Goal: Transaction & Acquisition: Book appointment/travel/reservation

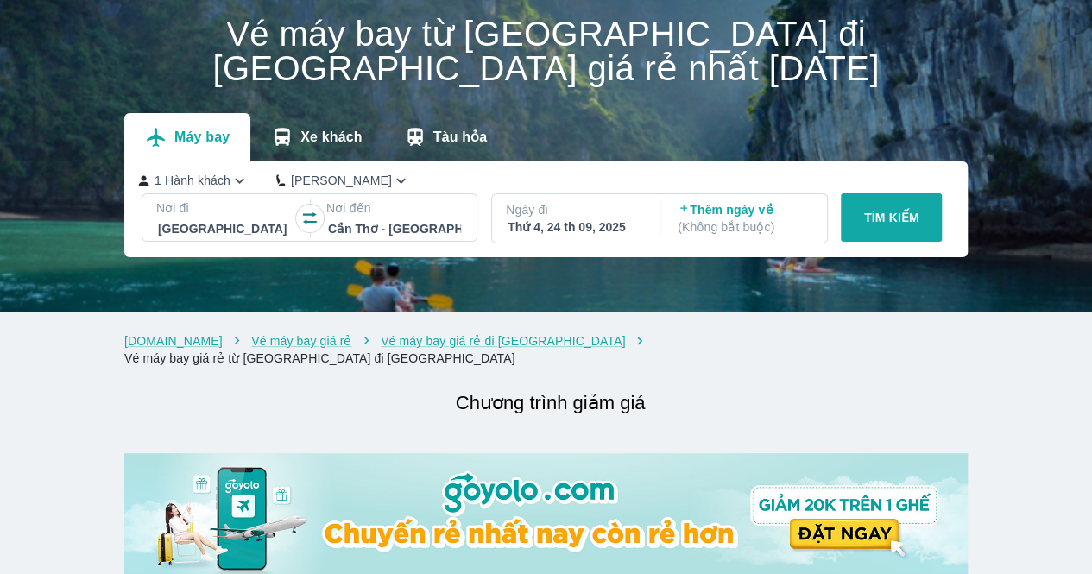
scroll to position [86, 0]
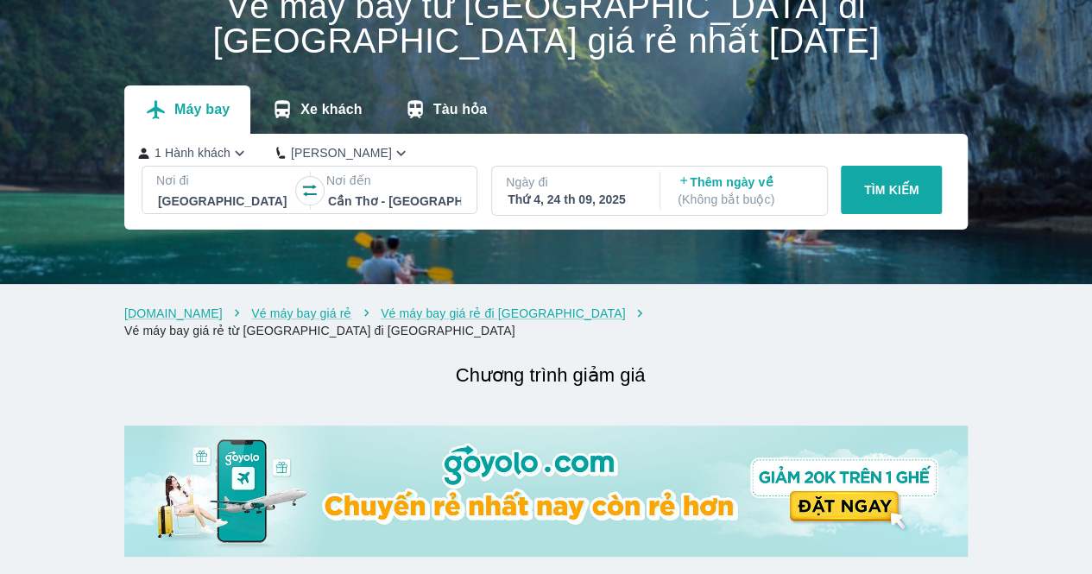
click at [895, 187] on p "TÌM KIẾM" at bounding box center [891, 189] width 55 height 17
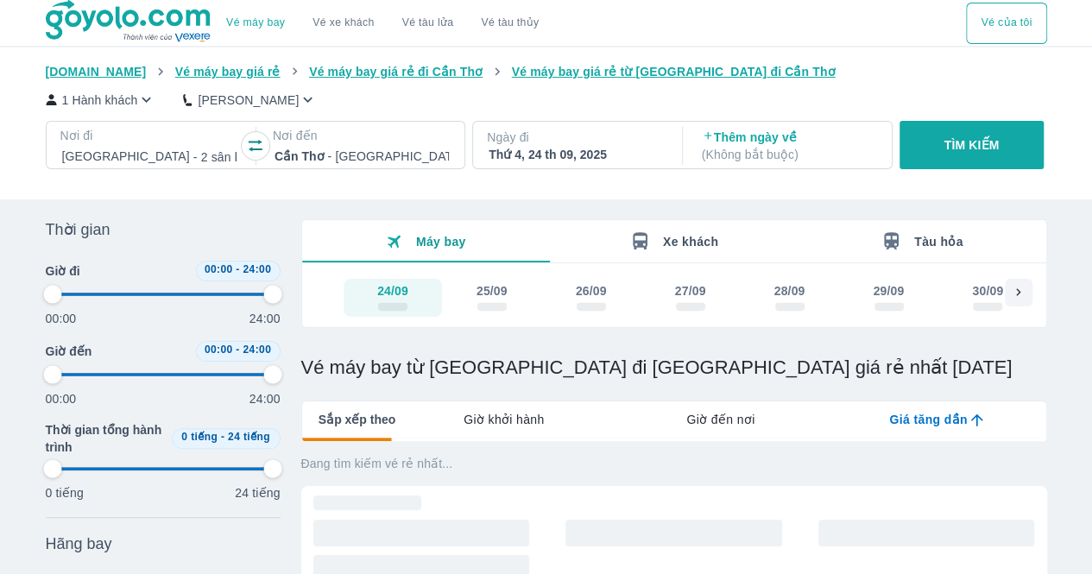
scroll to position [86, 0]
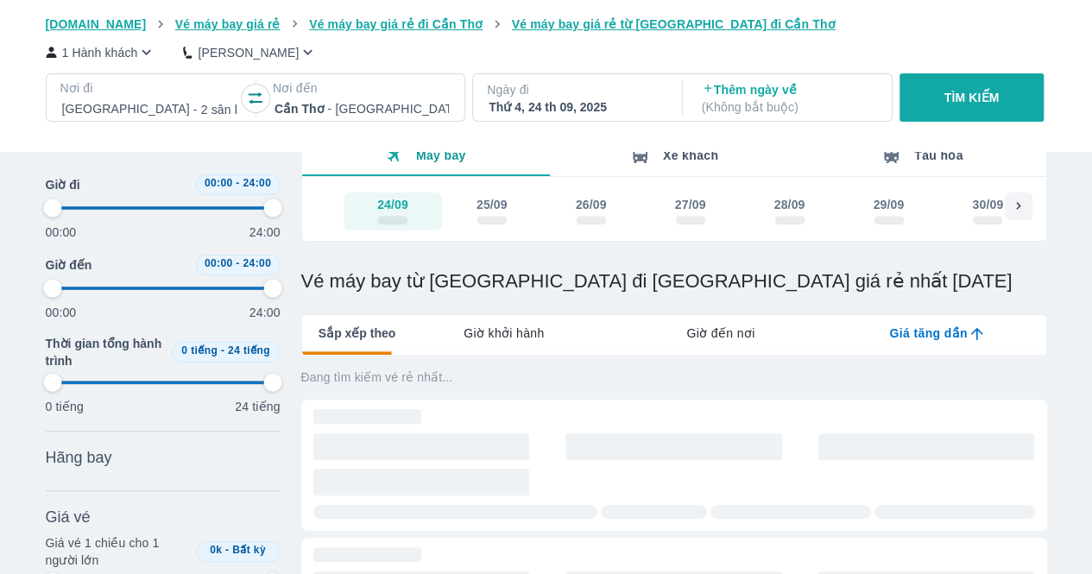
click at [546, 96] on p "Ngày đi" at bounding box center [576, 89] width 178 height 17
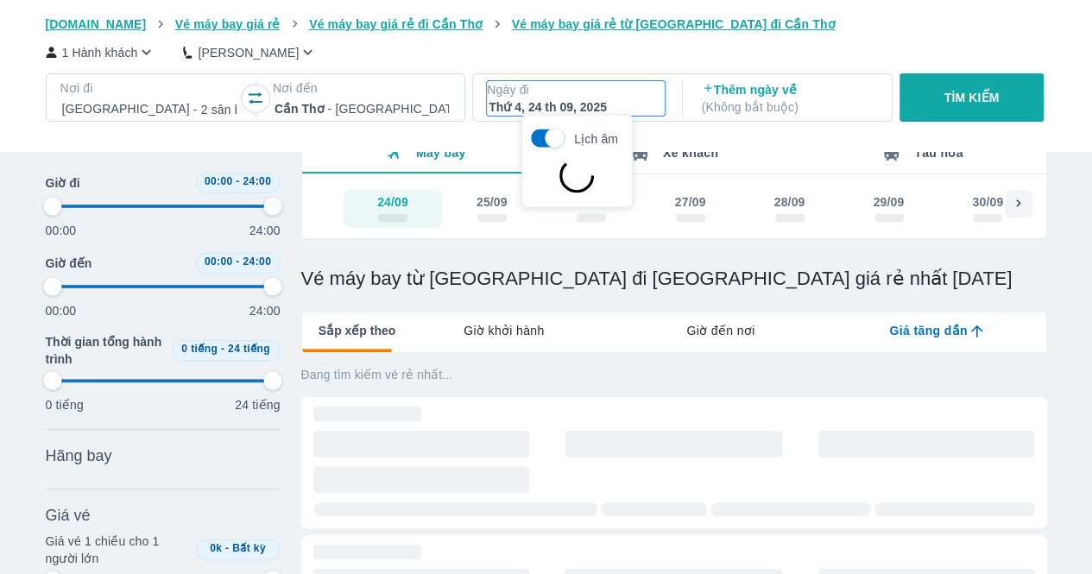
scroll to position [99, 0]
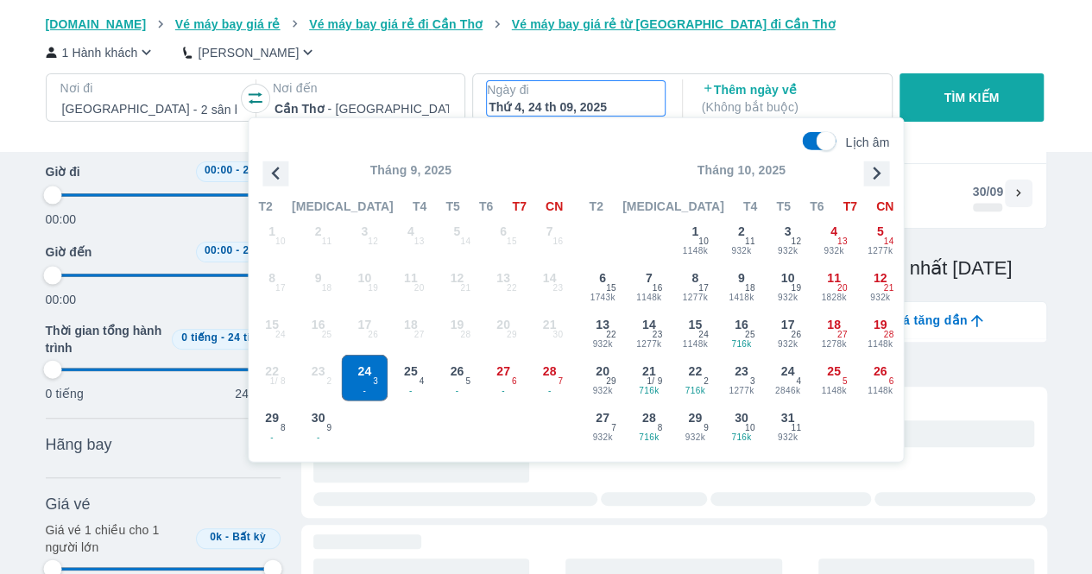
click at [873, 174] on icon "button" at bounding box center [876, 174] width 26 height 26
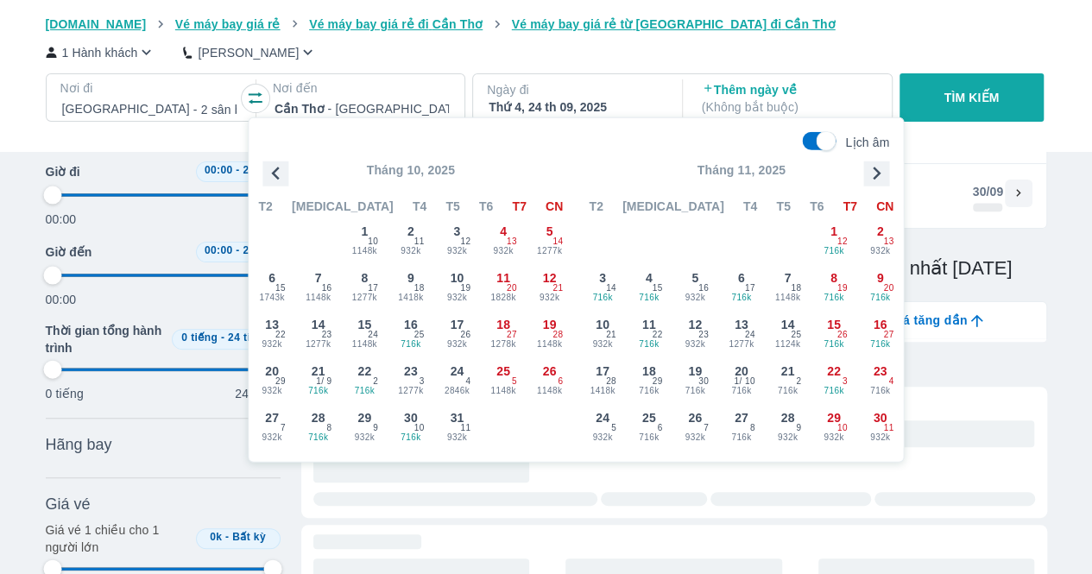
click at [811, 142] on input "Lịch âm" at bounding box center [826, 141] width 60 height 19
checkbox input "false"
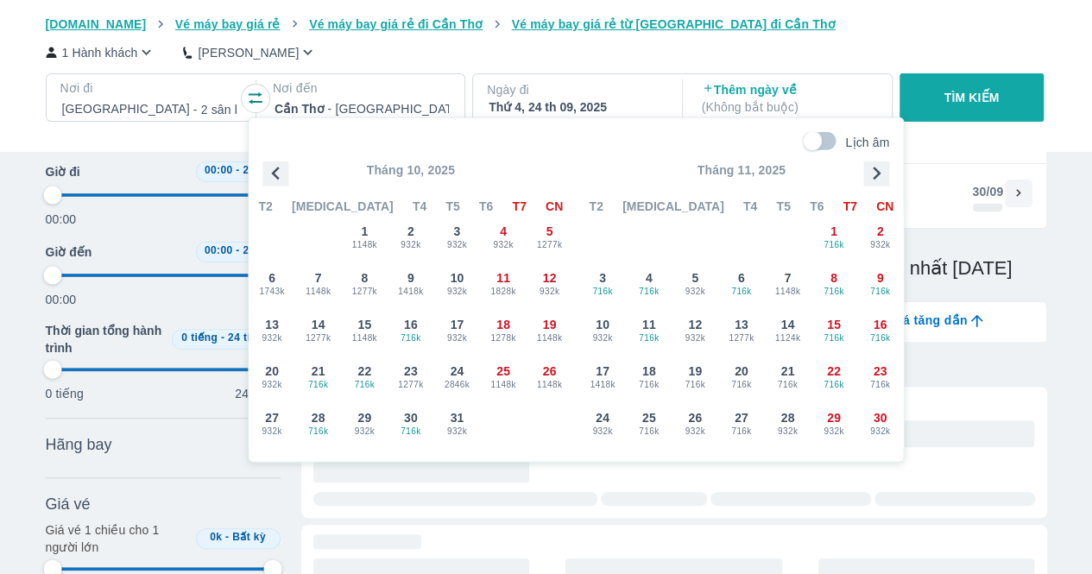
type input "97.9166666666667"
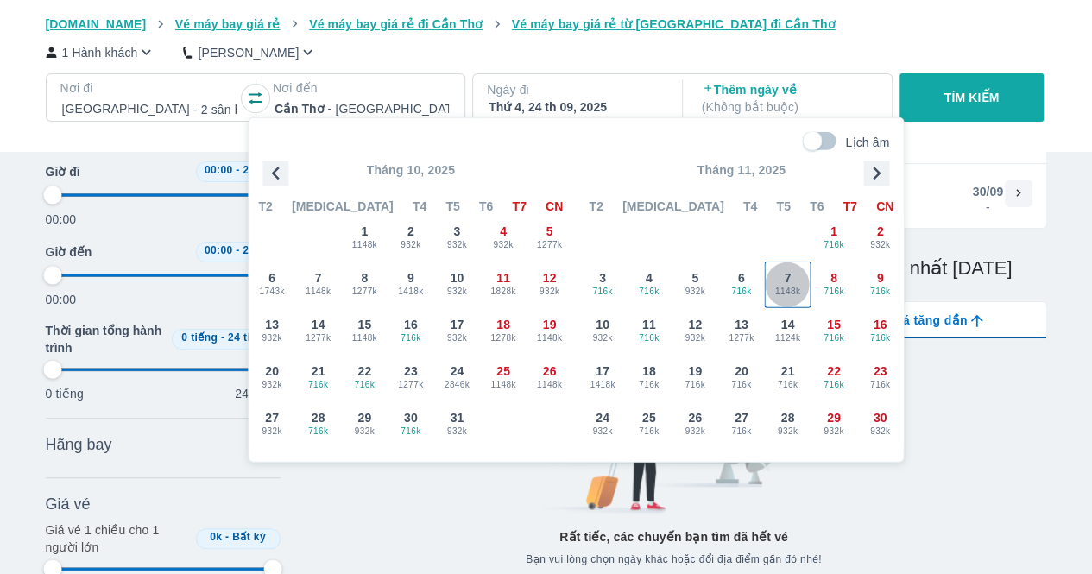
click at [785, 280] on span "7" at bounding box center [787, 277] width 7 height 17
type input "97.9166666666667"
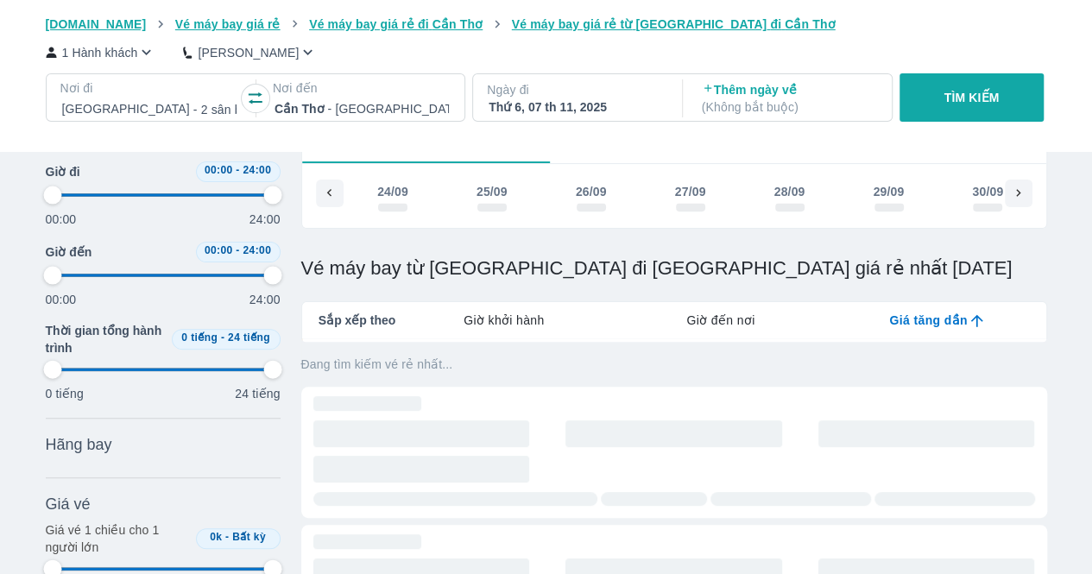
scroll to position [0, 3806]
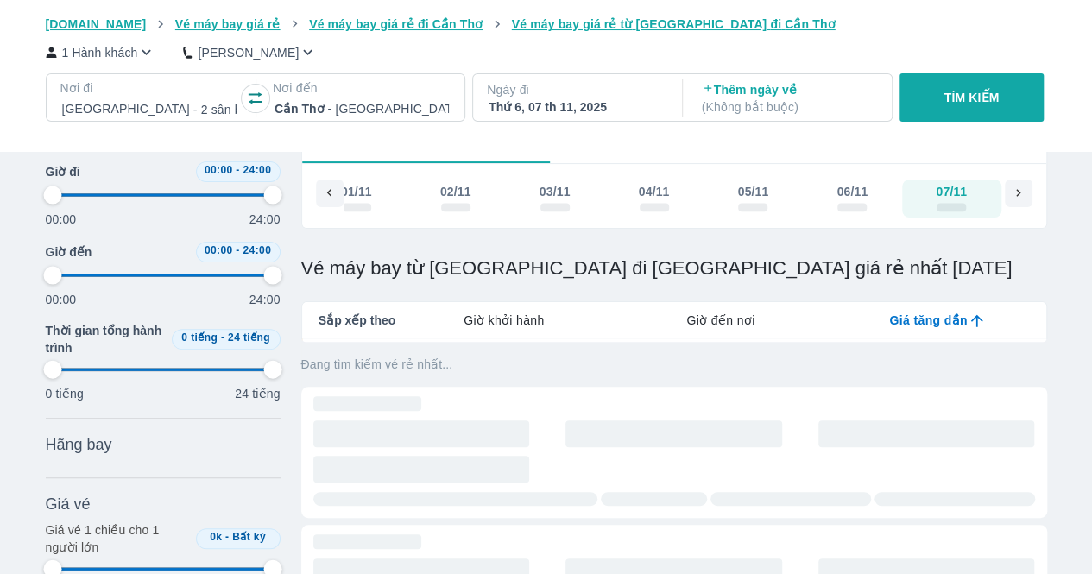
type input "97.9166666666667"
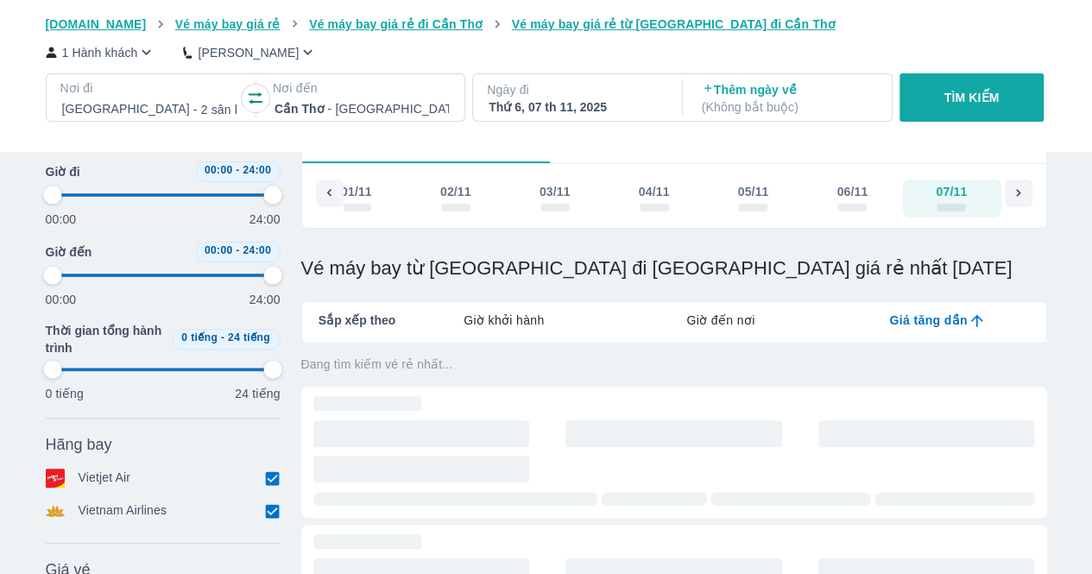
type input "97.9166666666667"
click at [809, 113] on p "( Không bắt buộc )" at bounding box center [789, 106] width 174 height 17
type input "97.9166666666667"
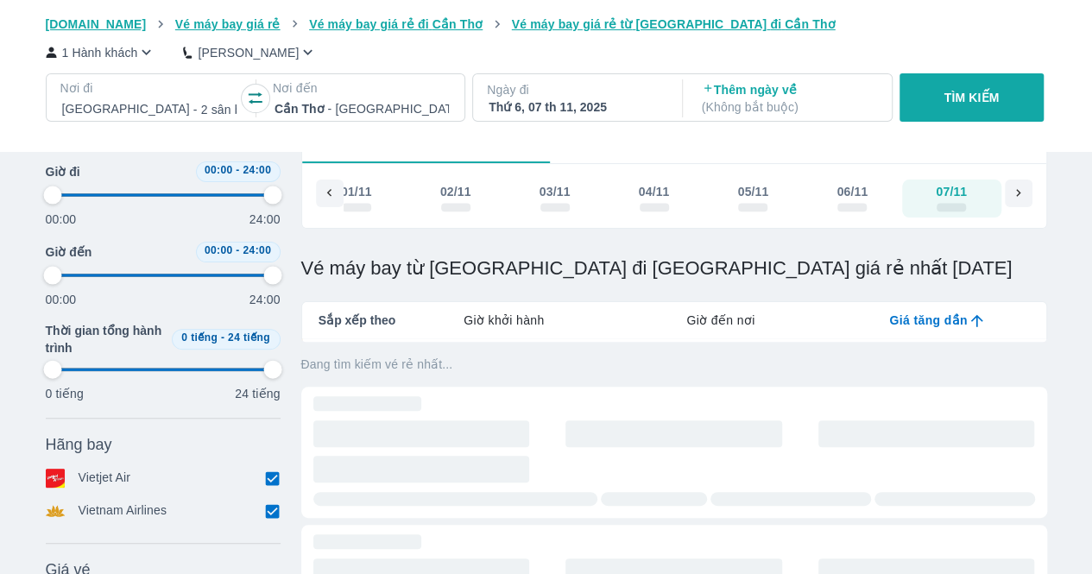
type input "97.9166666666667"
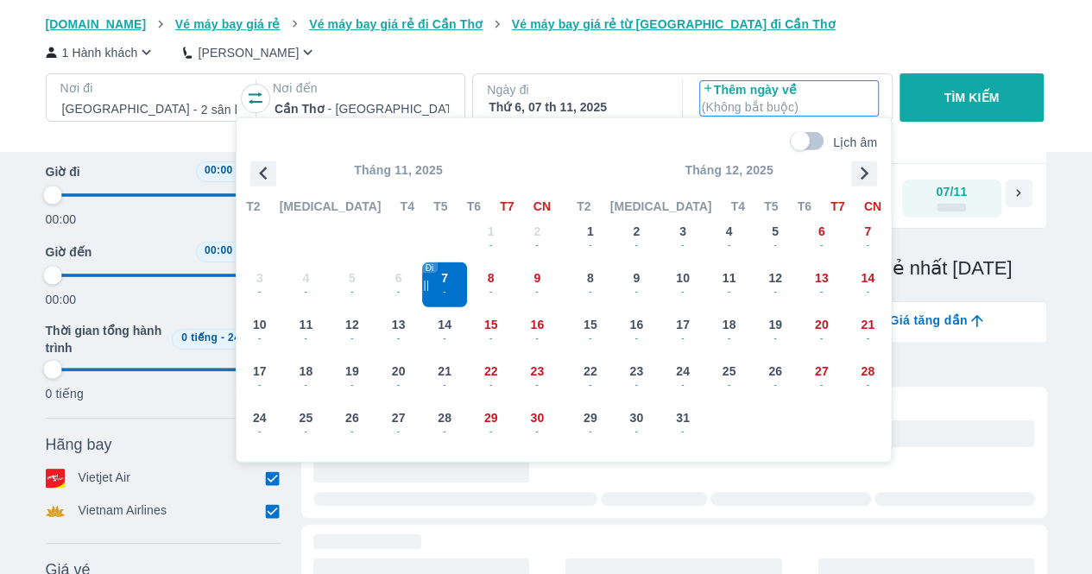
type input "97.9166666666667"
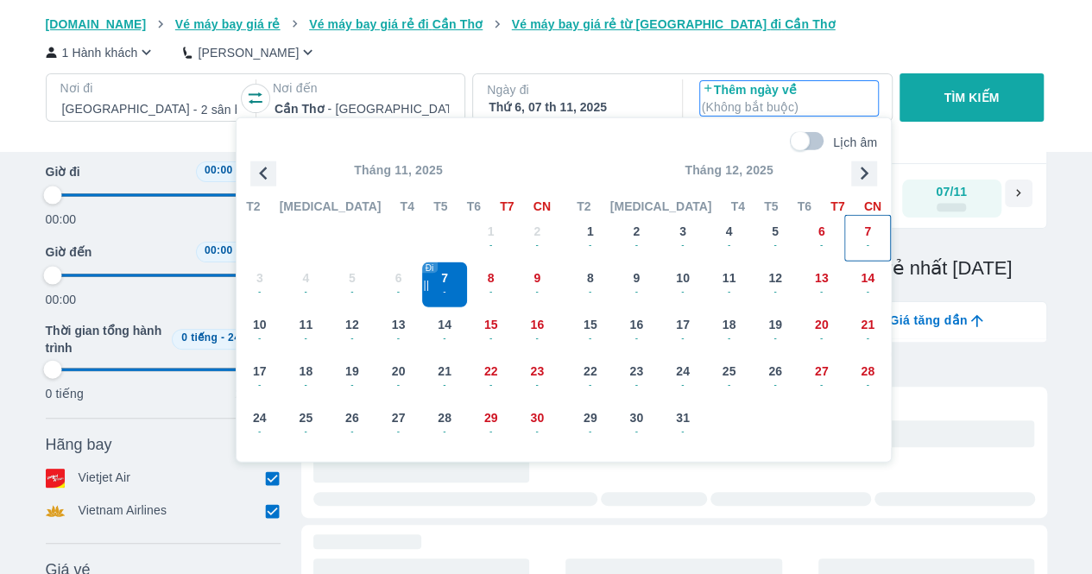
type input "97.9166666666667"
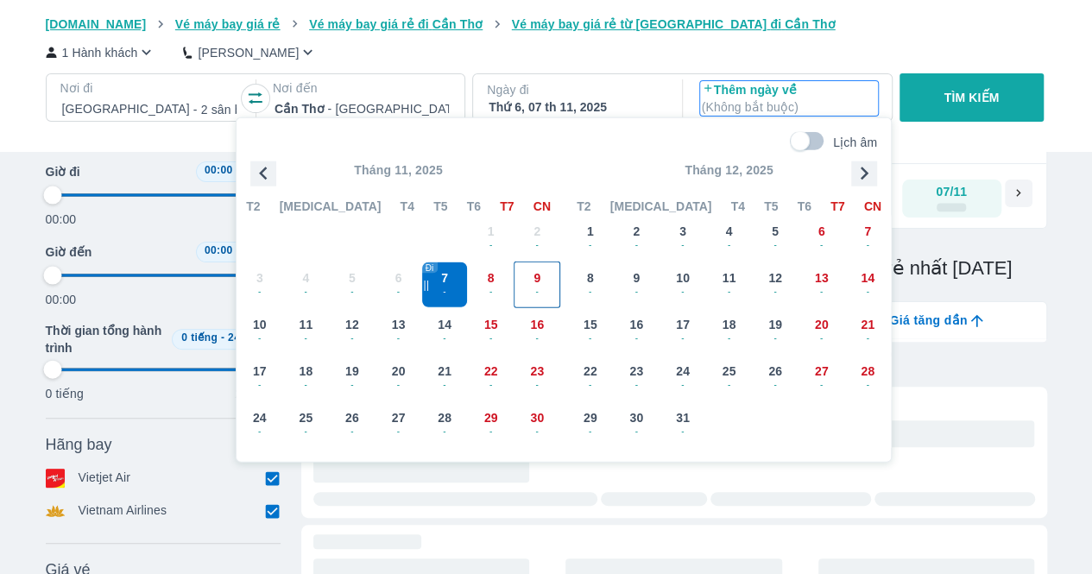
type input "97.9166666666667"
click at [535, 284] on span "-" at bounding box center [537, 291] width 45 height 14
type input "97.9166666666667"
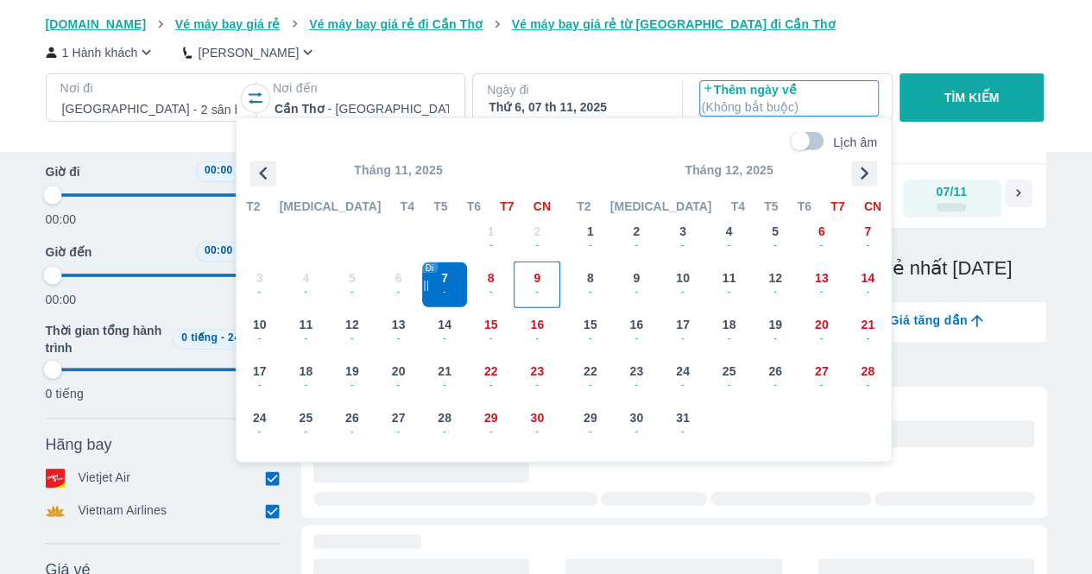
type input "97.9166666666667"
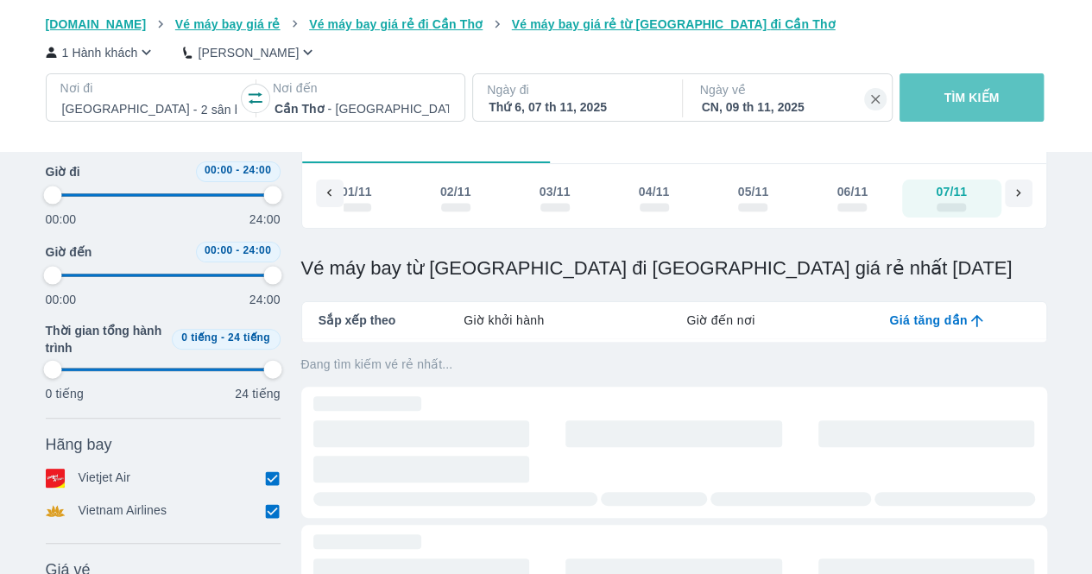
click at [990, 103] on p "TÌM KIẾM" at bounding box center [972, 97] width 55 height 17
type input "97.9166666666667"
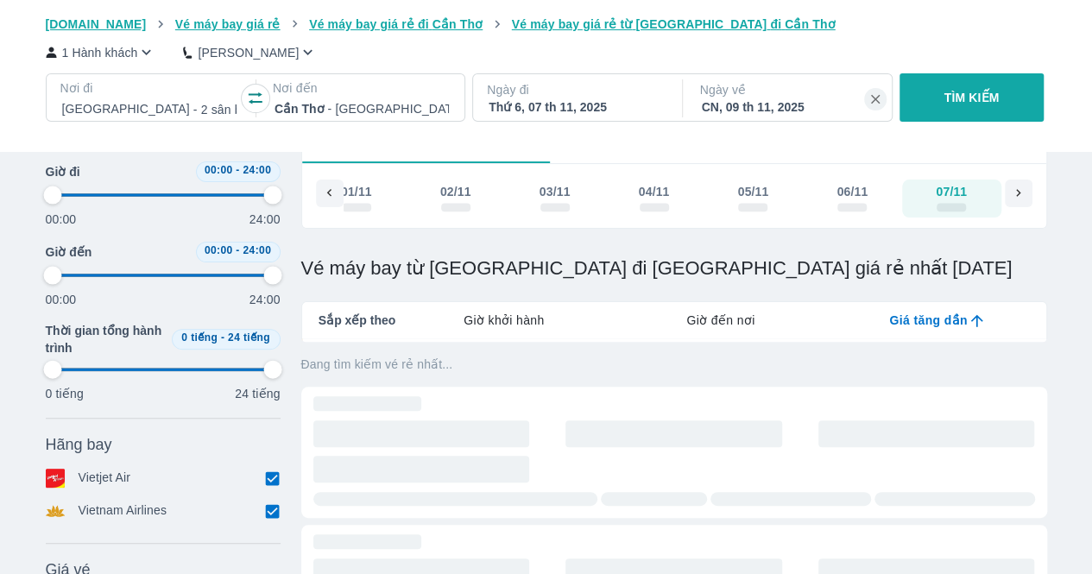
type input "97.9166666666667"
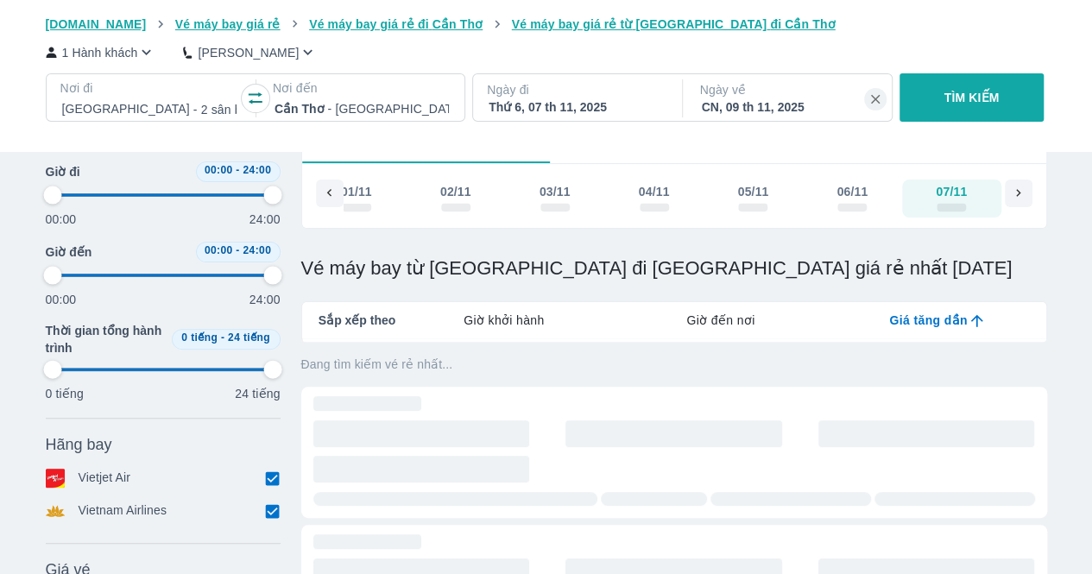
type input "97.9166666666667"
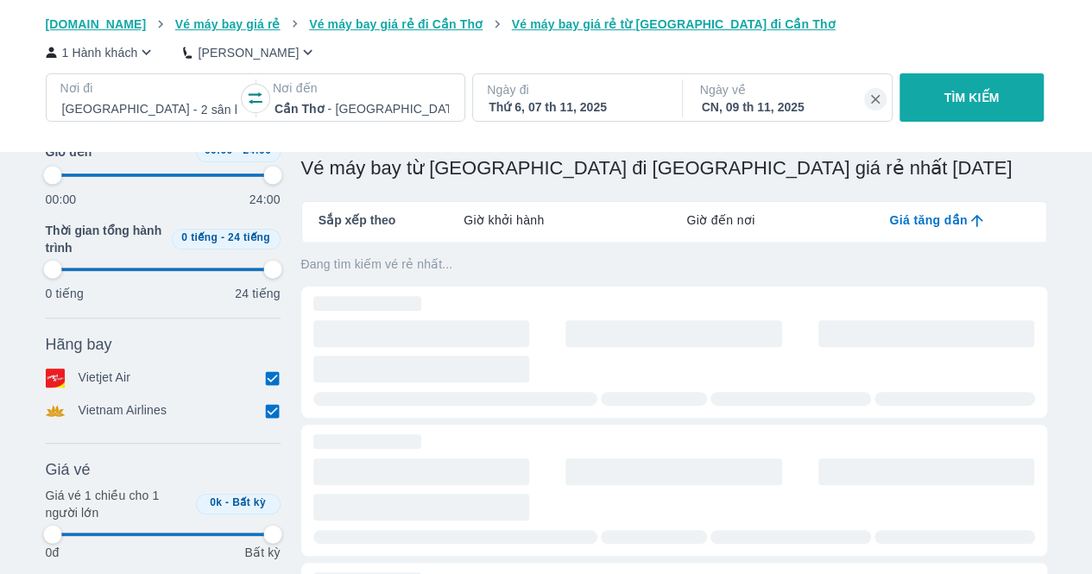
type input "97.9166666666667"
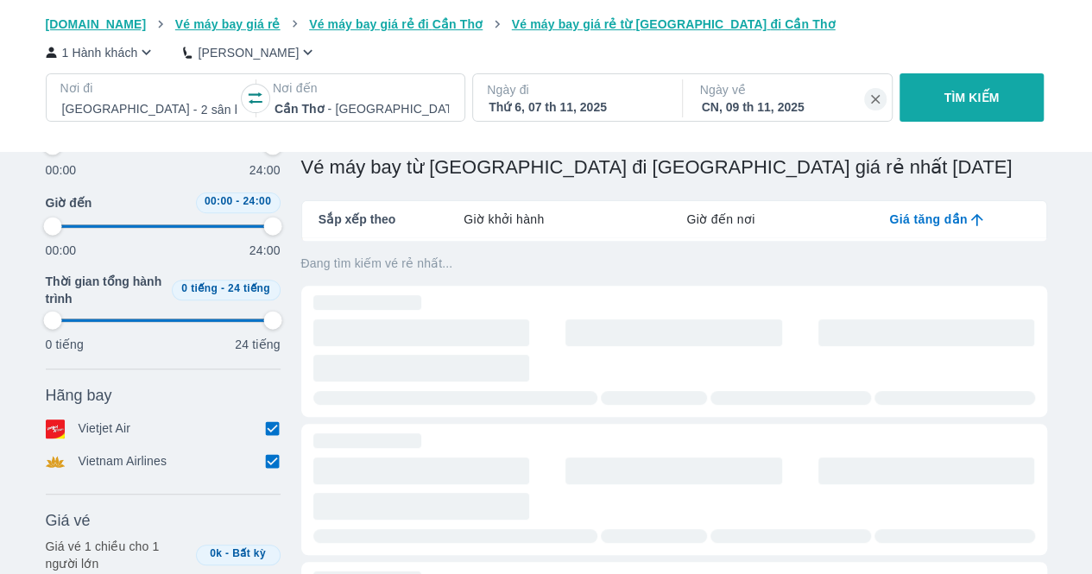
scroll to position [54, 0]
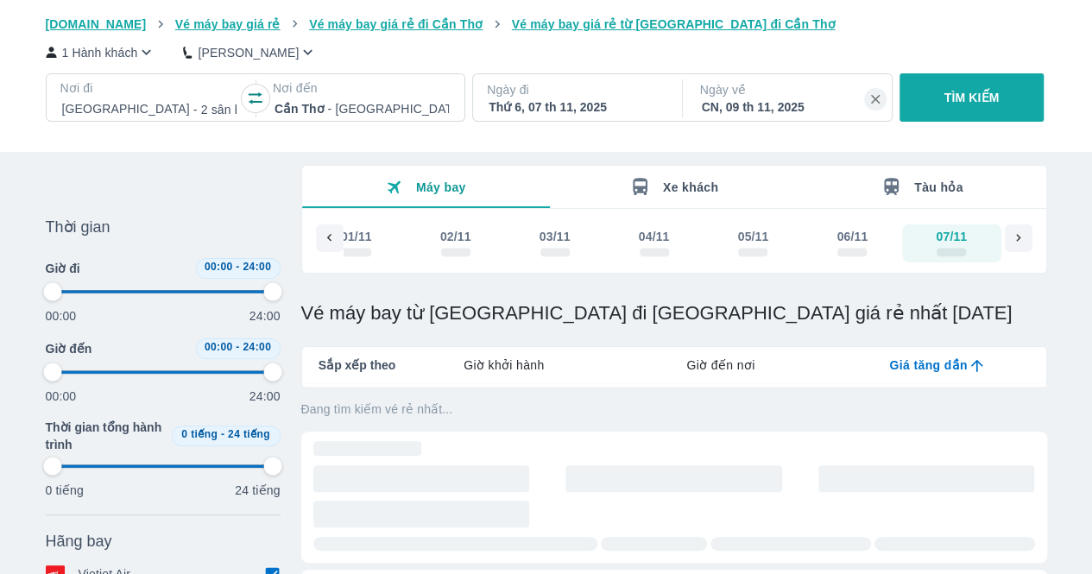
type input "97.9166666666667"
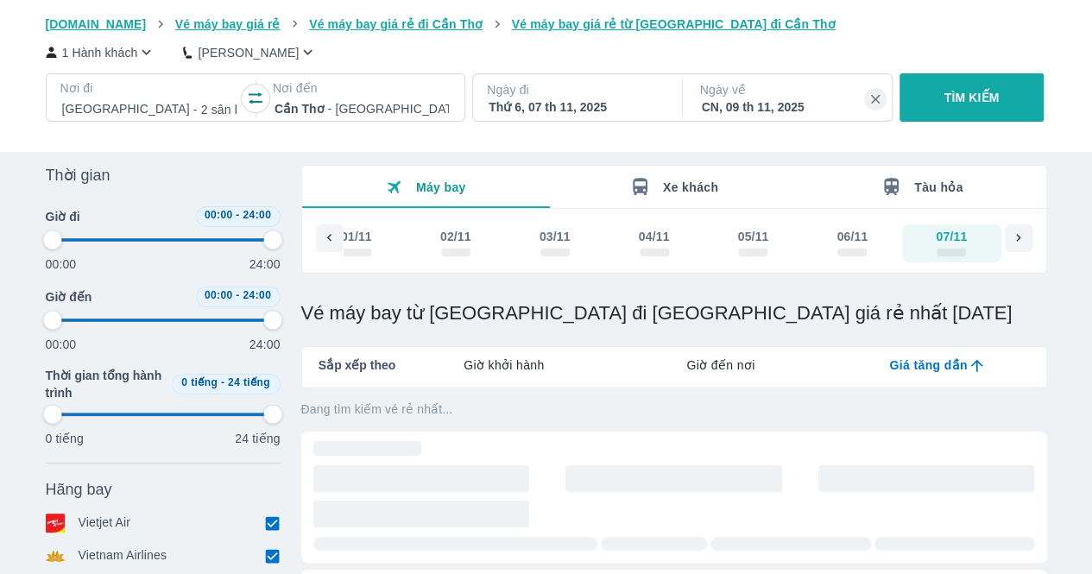
scroll to position [0, 0]
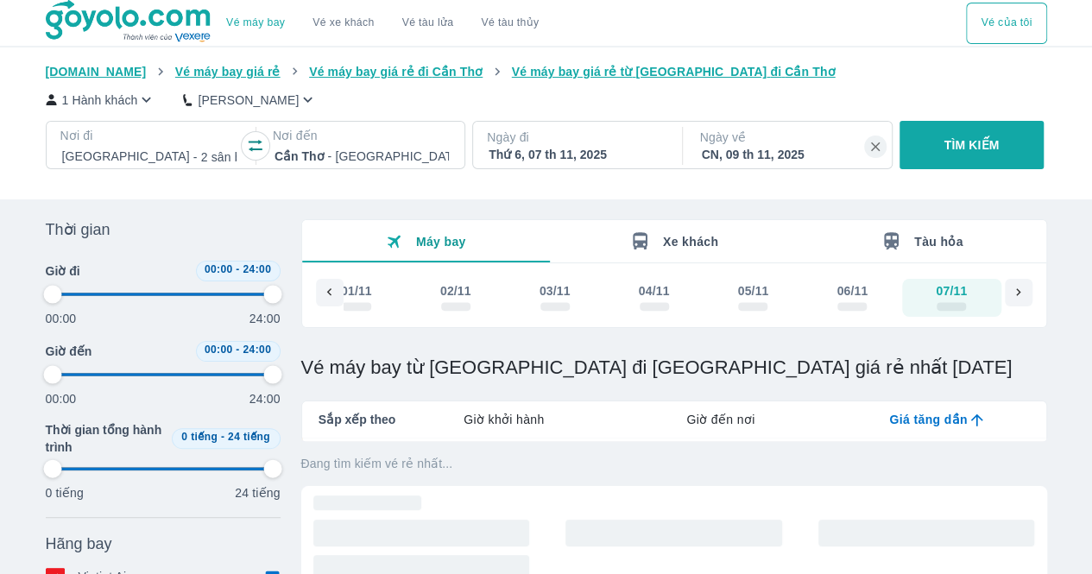
type input "97.9166666666667"
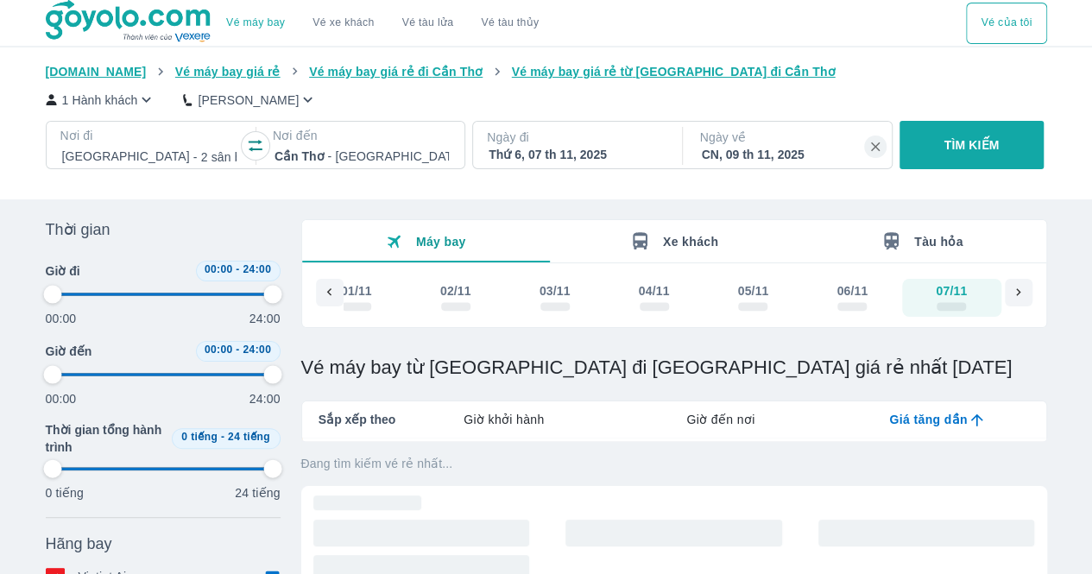
type input "97.9166666666667"
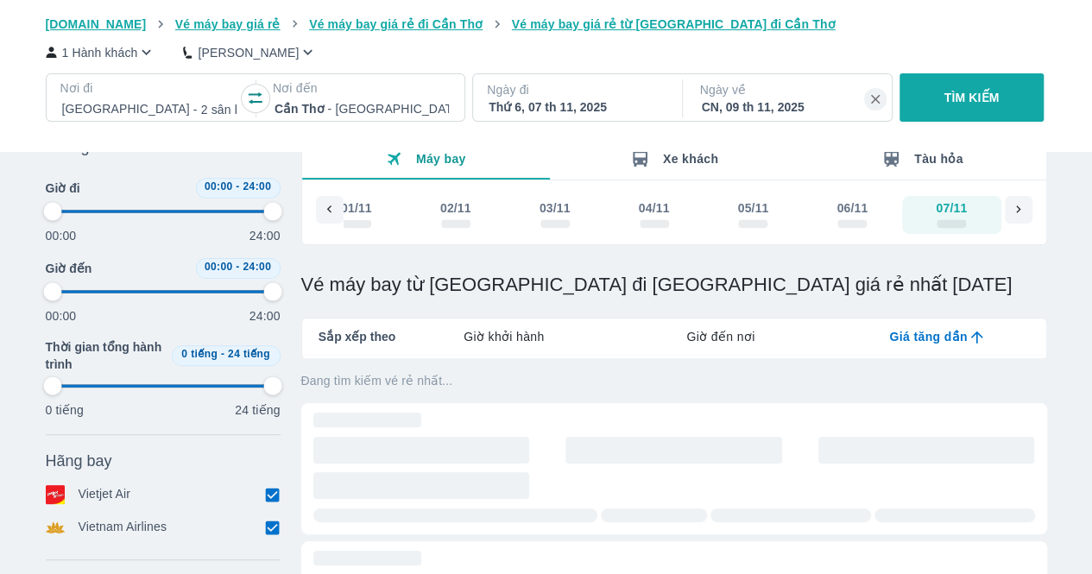
type input "97.9166666666667"
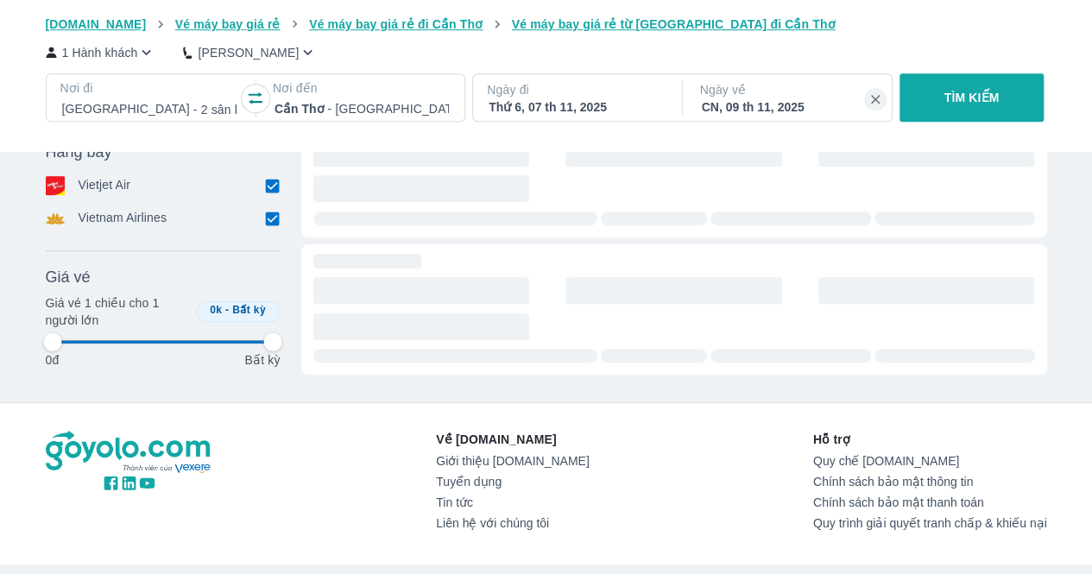
type input "97.9166666666667"
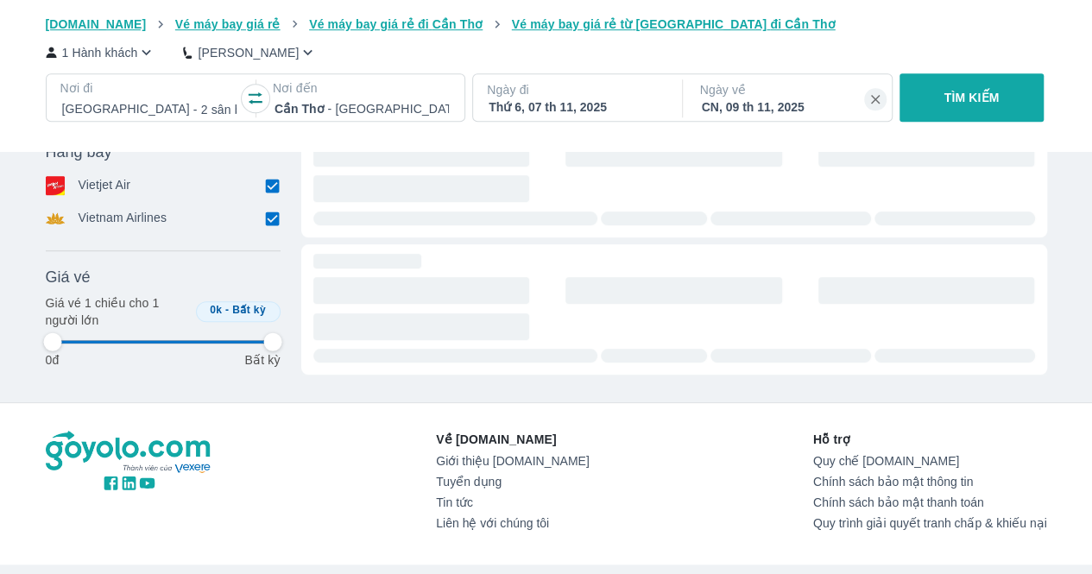
type input "97.9166666666667"
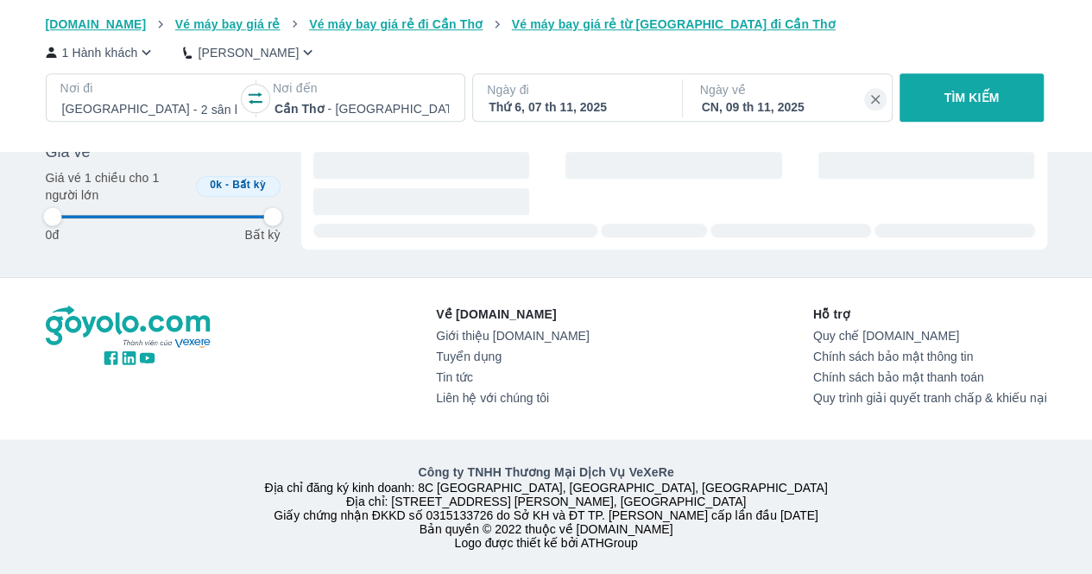
type input "97.9166666666667"
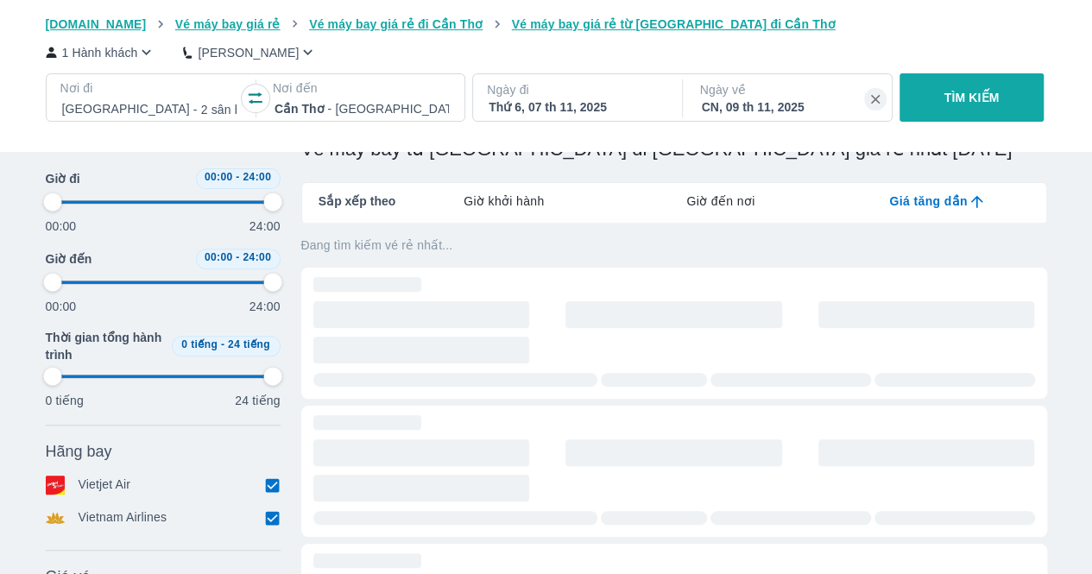
scroll to position [146, 0]
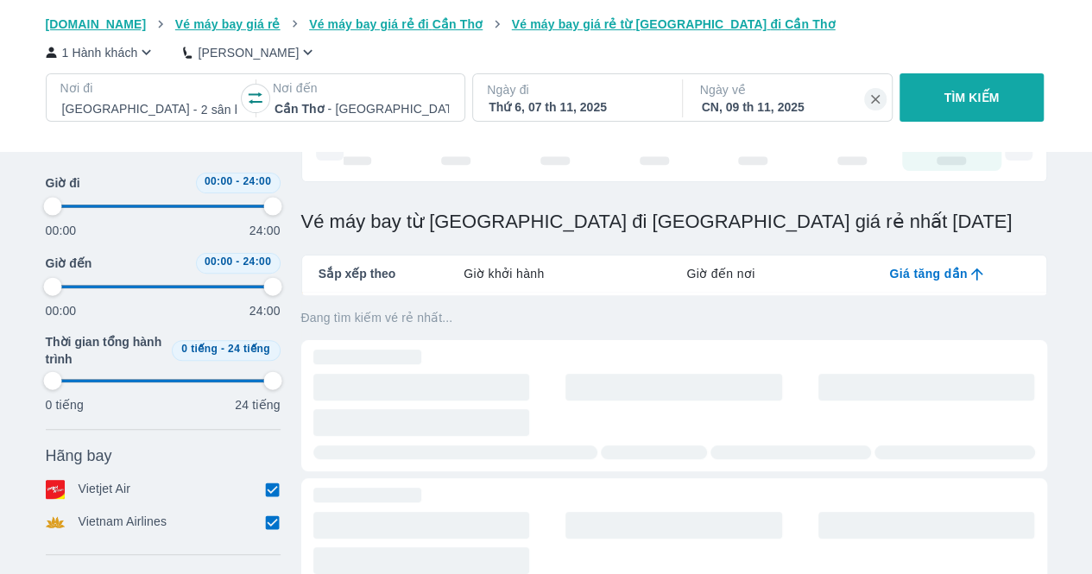
type input "97.9166666666667"
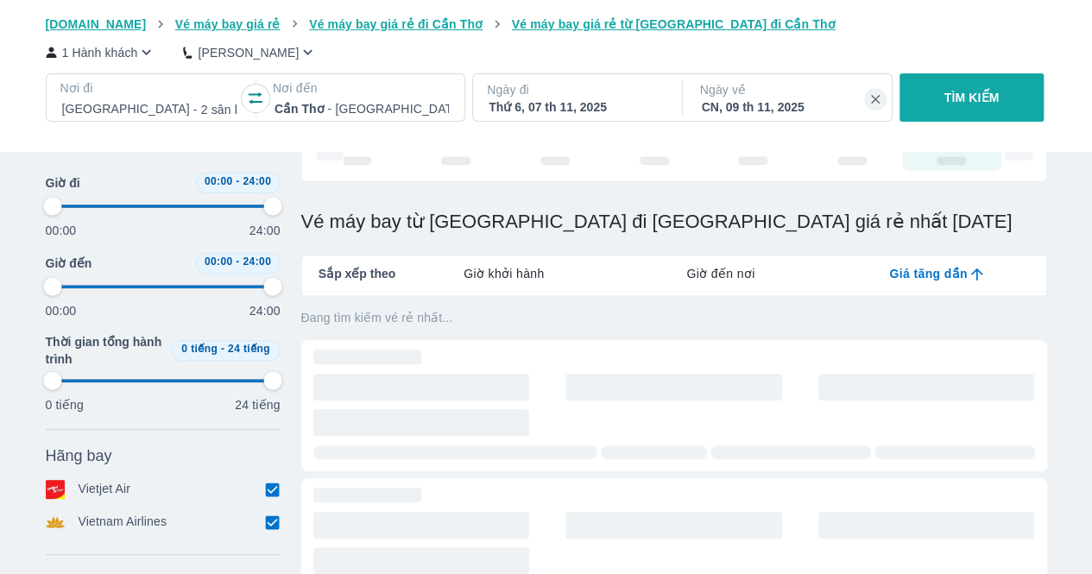
type input "97.9166666666667"
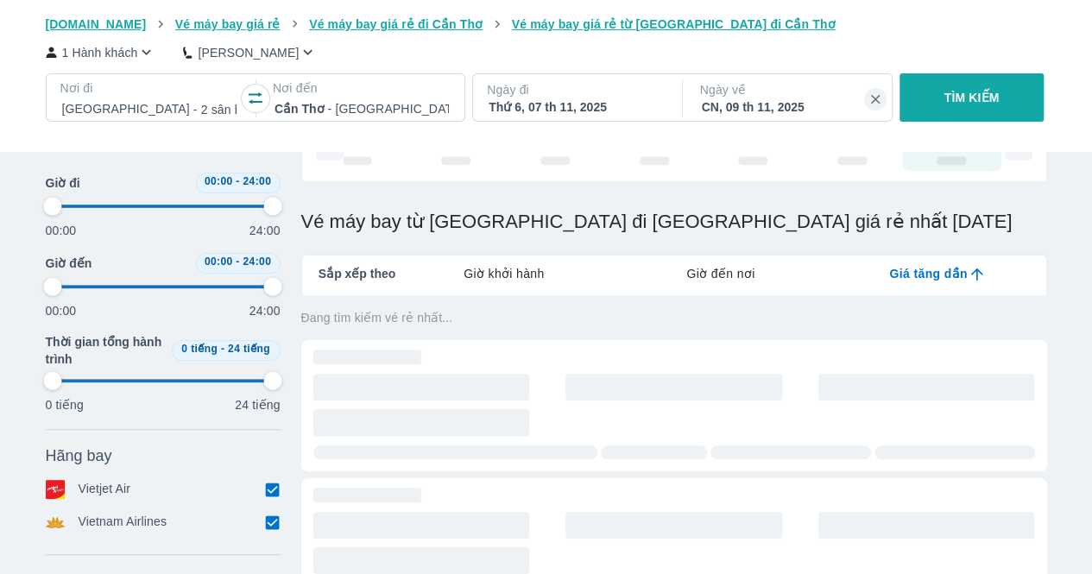
type input "97.9166666666667"
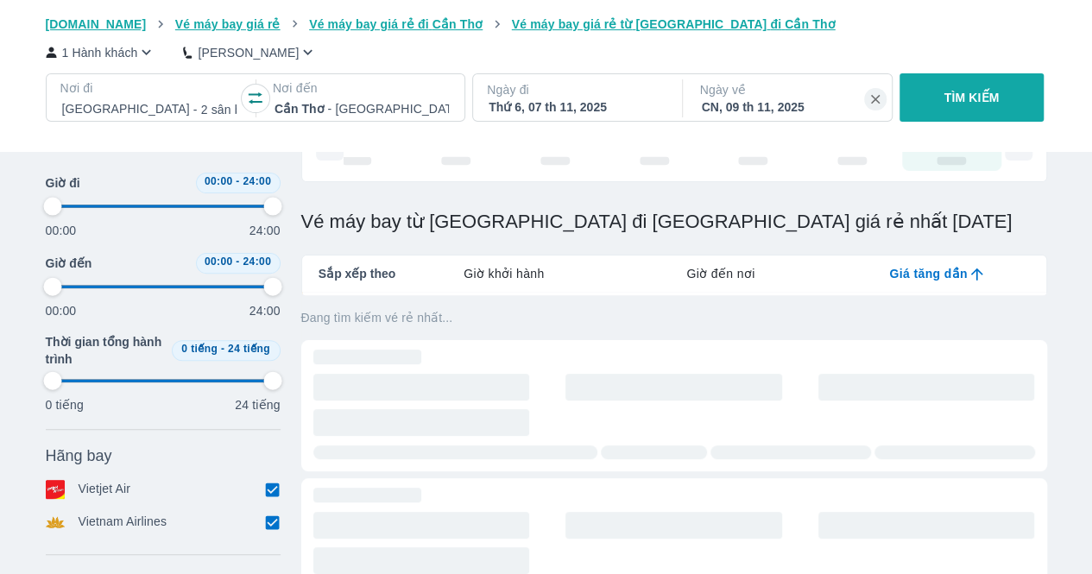
type input "97.9166666666667"
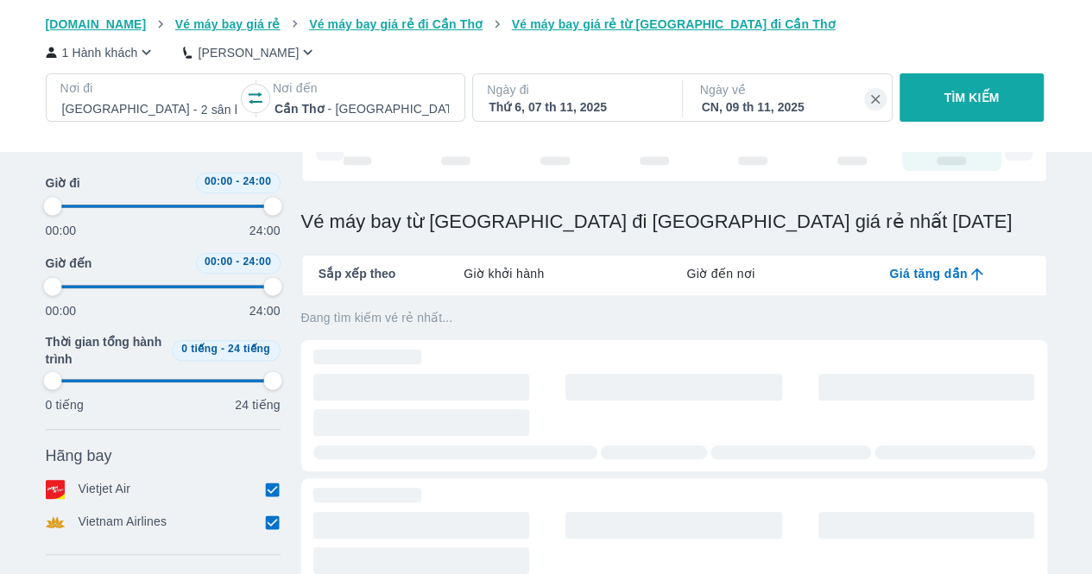
type input "97.9166666666667"
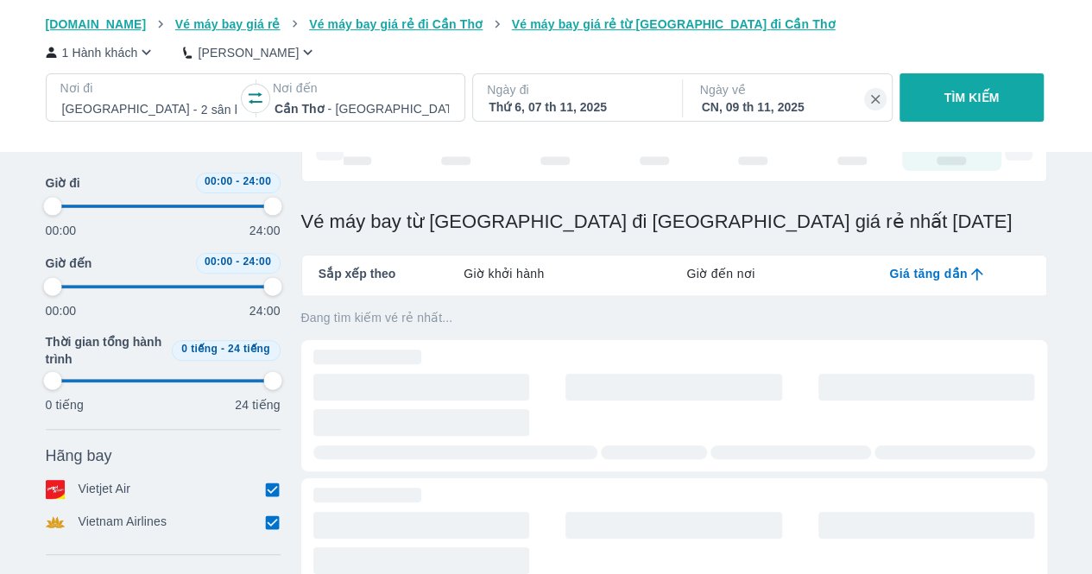
type input "97.9166666666667"
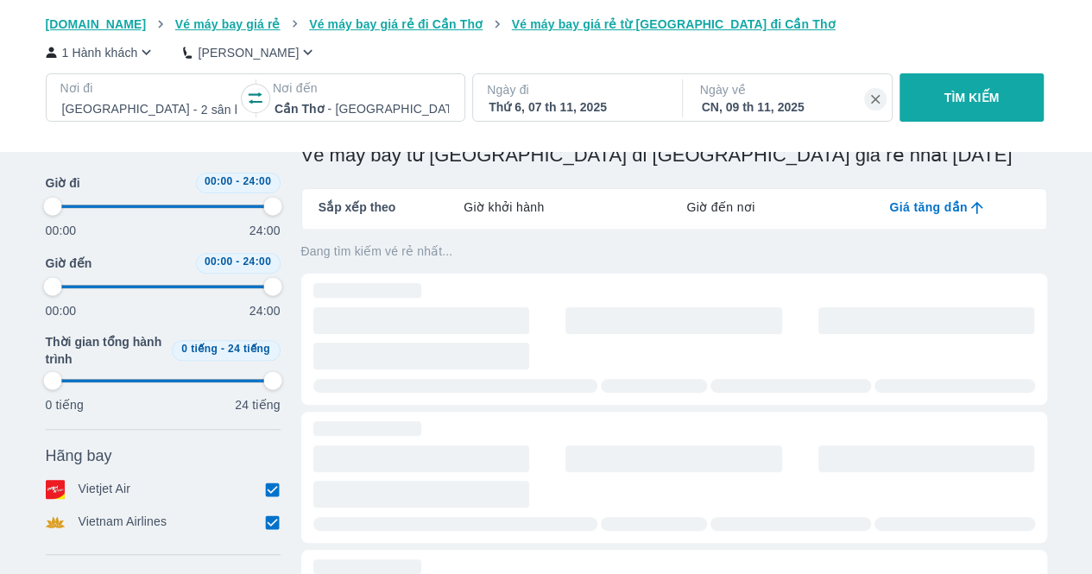
type input "97.9166666666667"
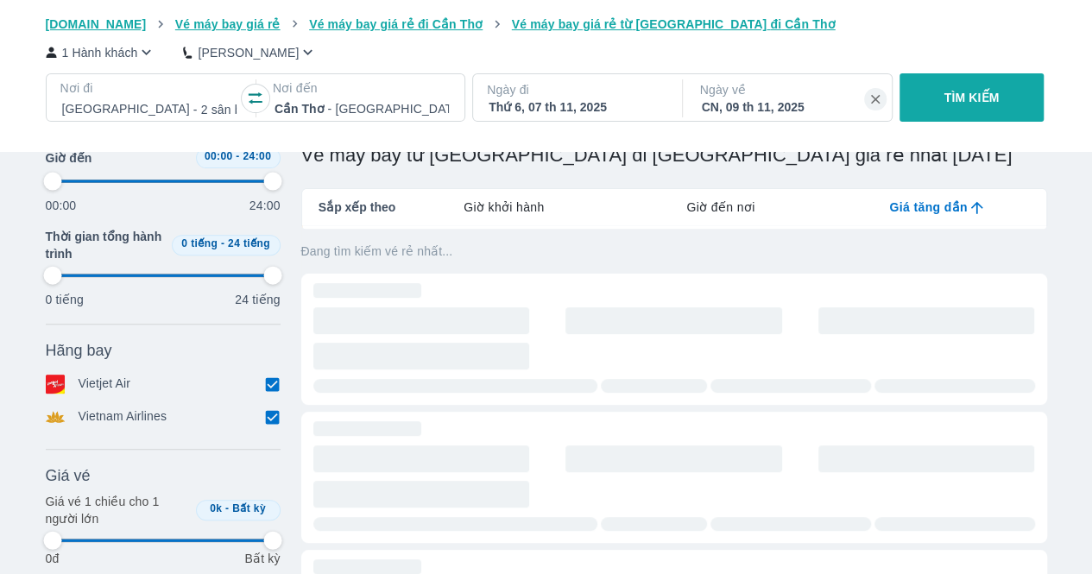
type input "97.9166666666667"
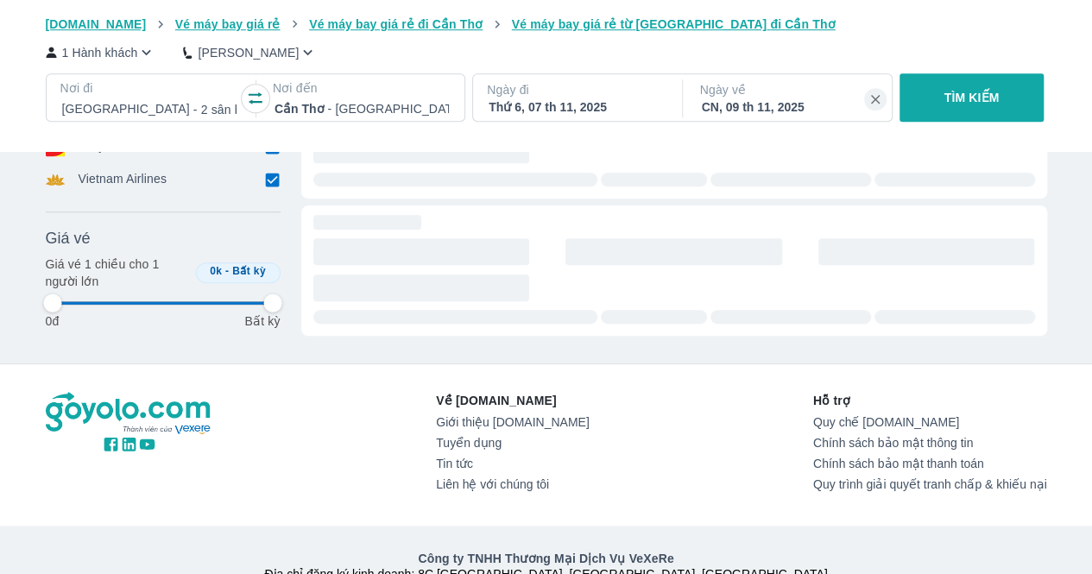
type input "97.9166666666667"
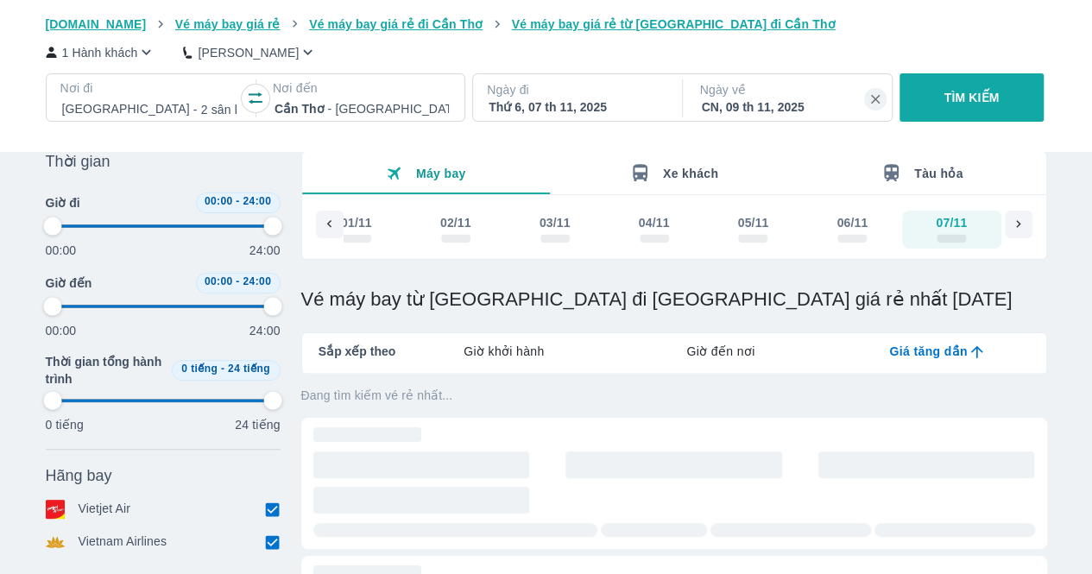
scroll to position [0, 0]
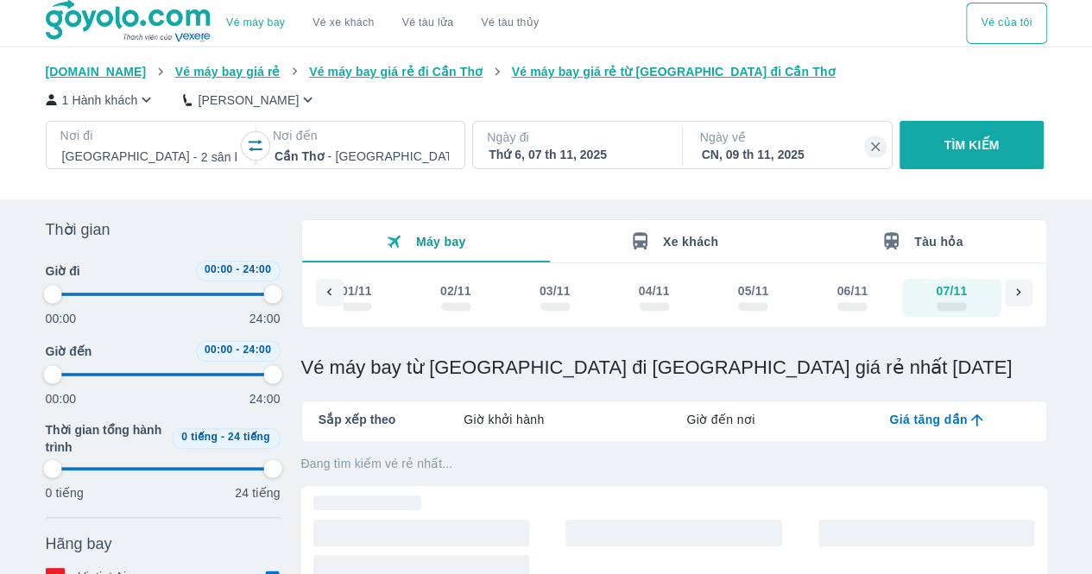
type input "97.9166666666667"
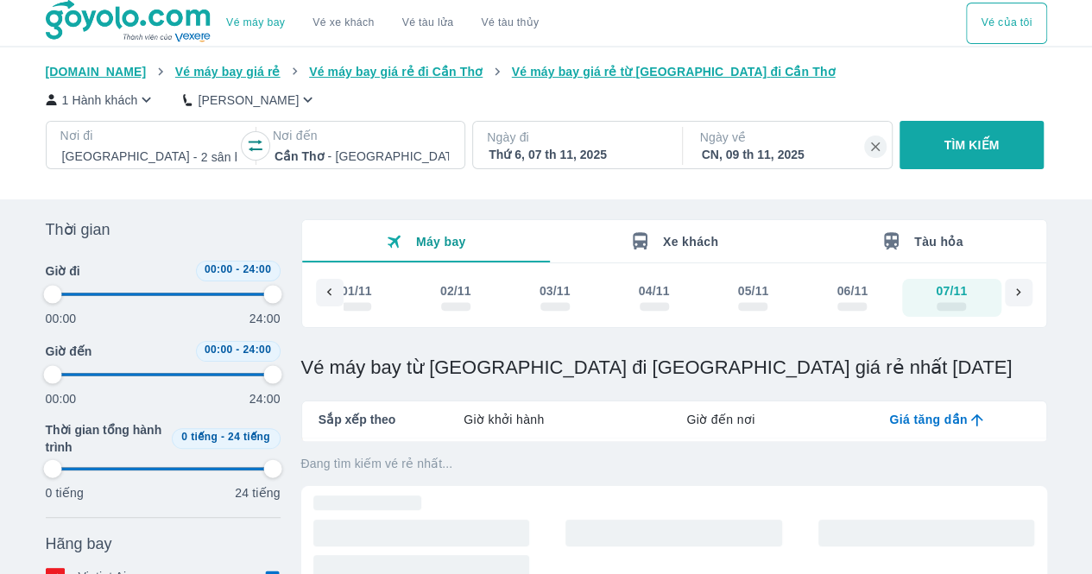
type input "97.9166666666667"
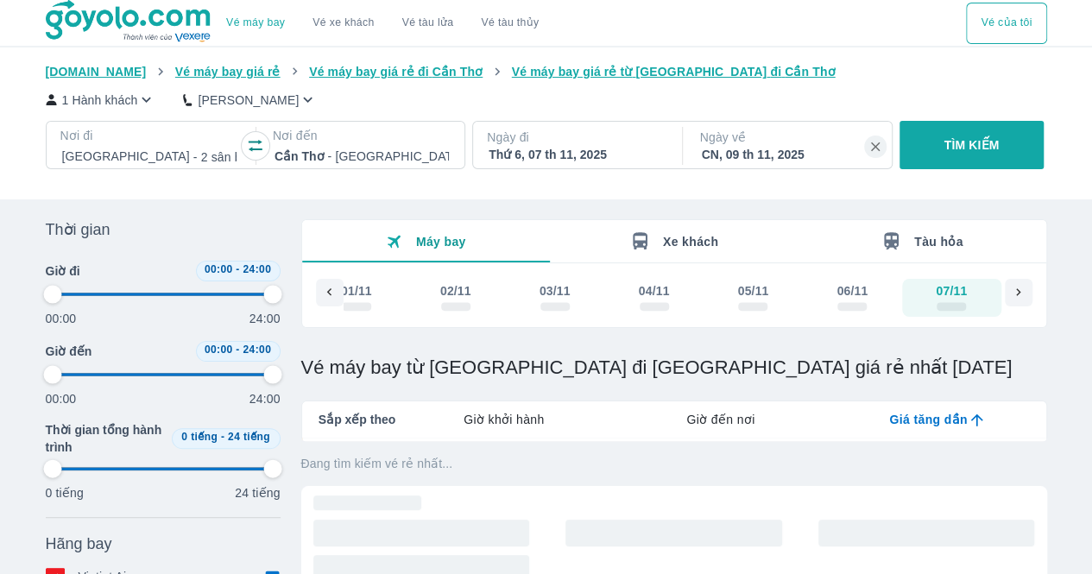
type input "97.9166666666667"
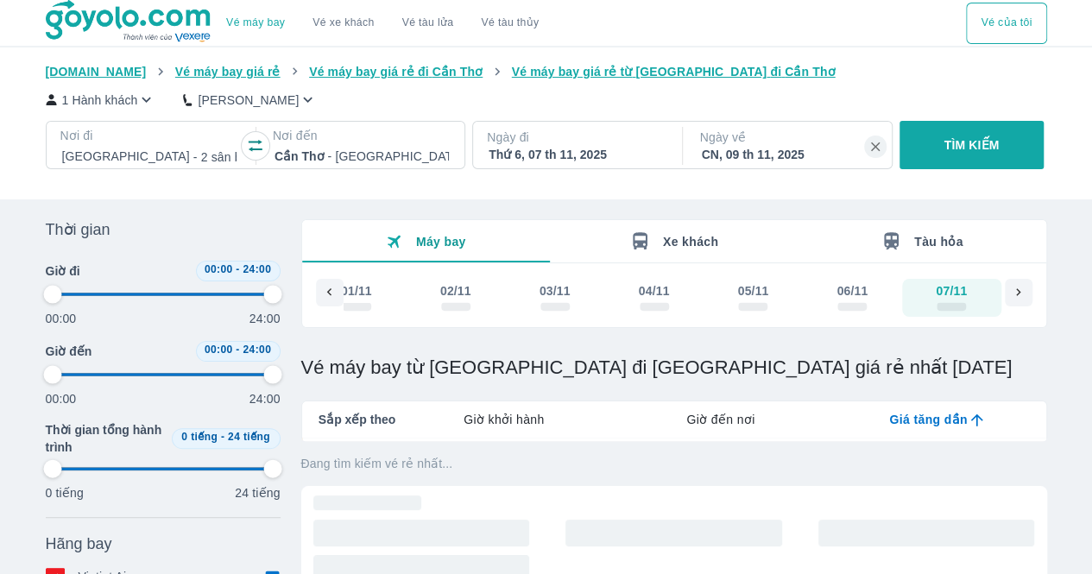
type input "97.9166666666667"
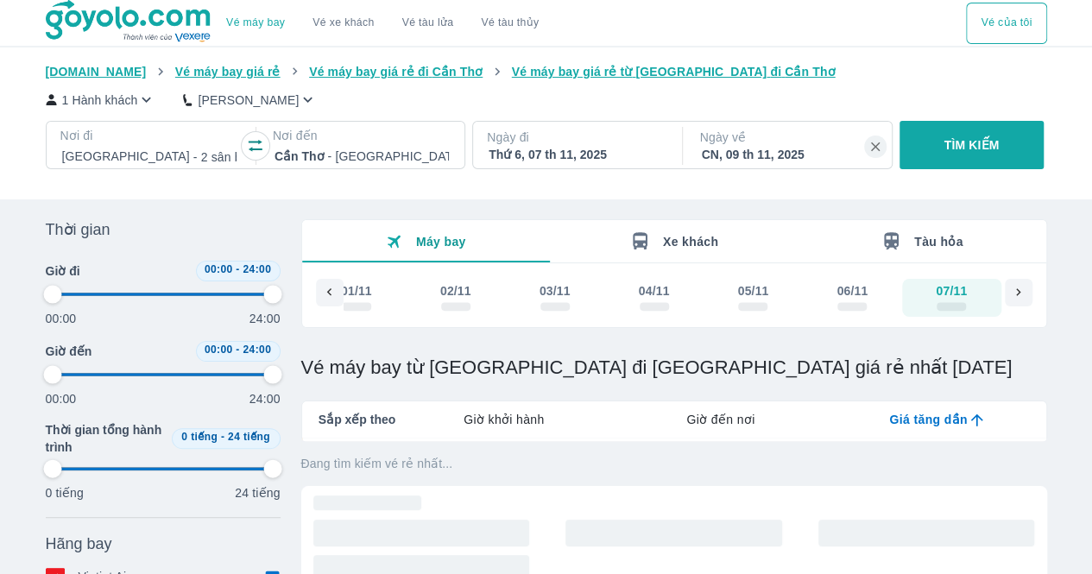
type input "97.9166666666667"
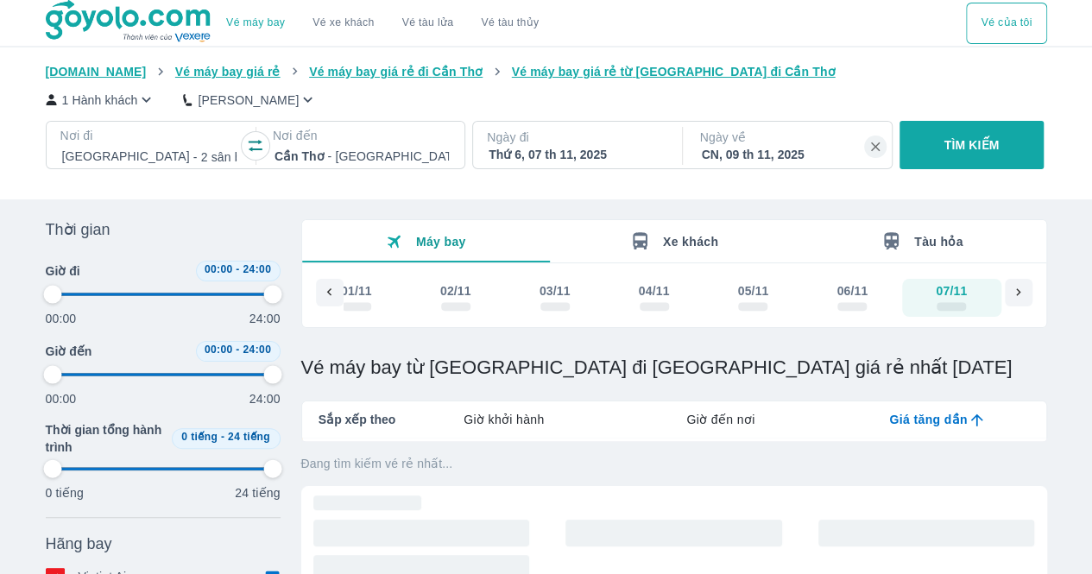
type input "97.9166666666667"
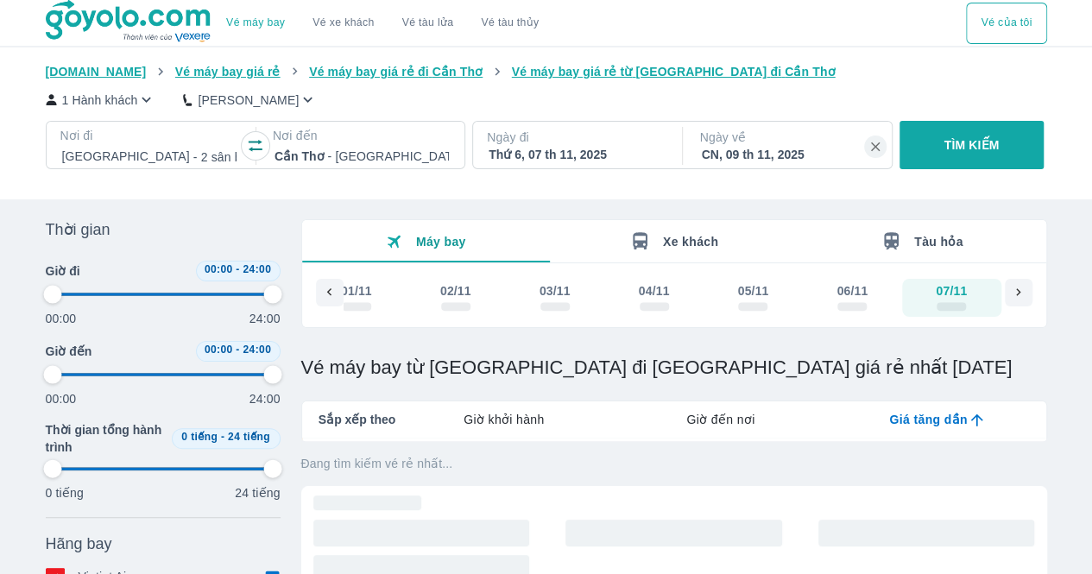
type input "97.9166666666667"
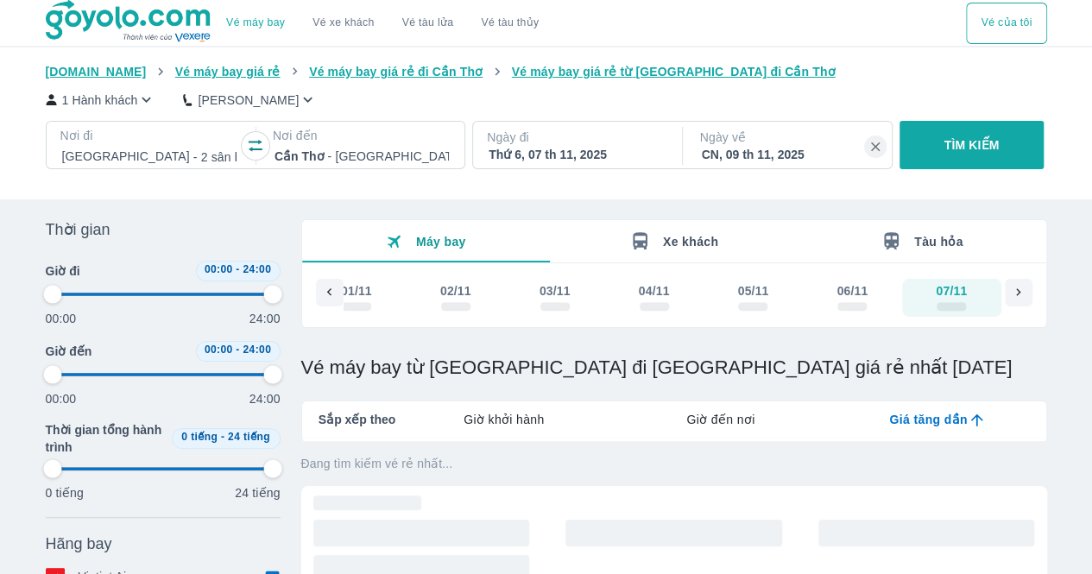
type input "97.9166666666667"
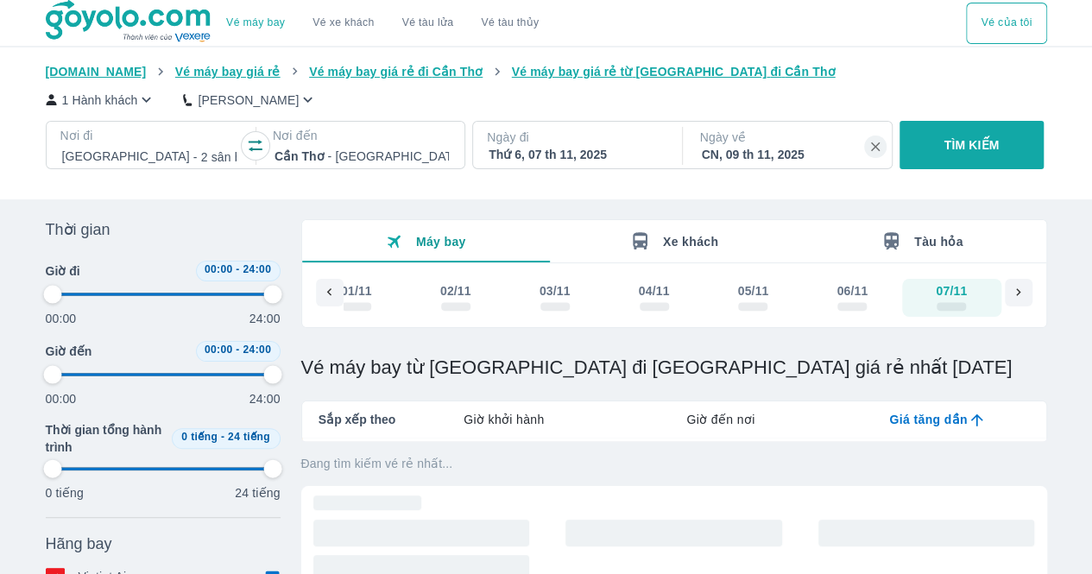
type input "97.9166666666667"
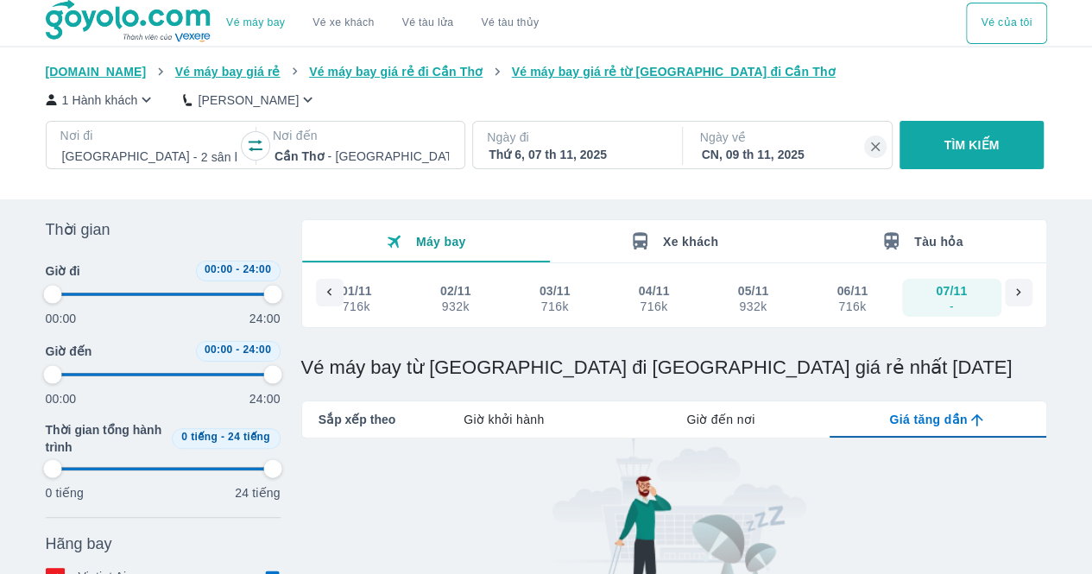
type input "97.9166666666667"
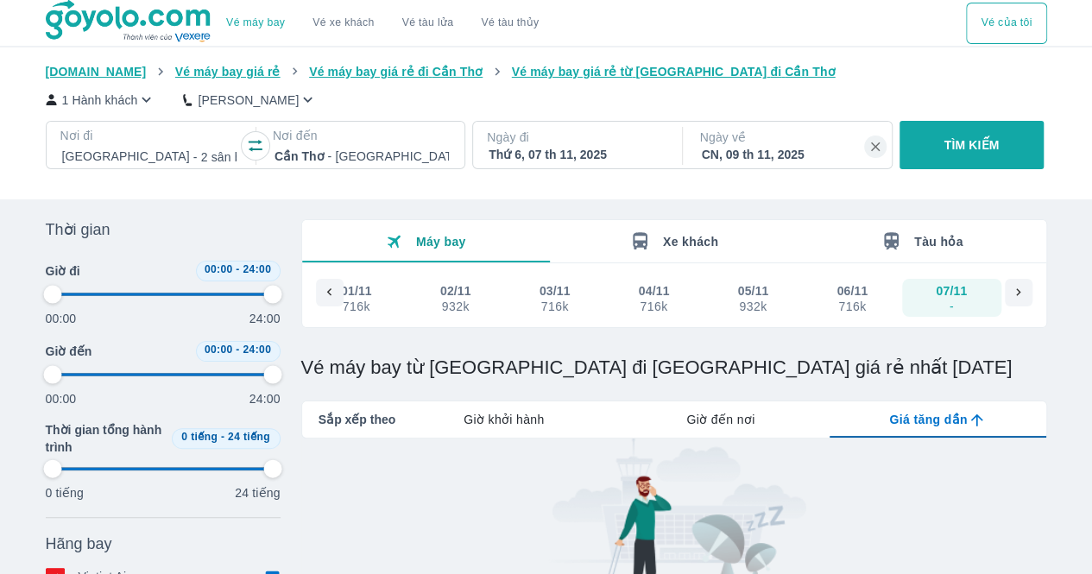
type input "97.9166666666667"
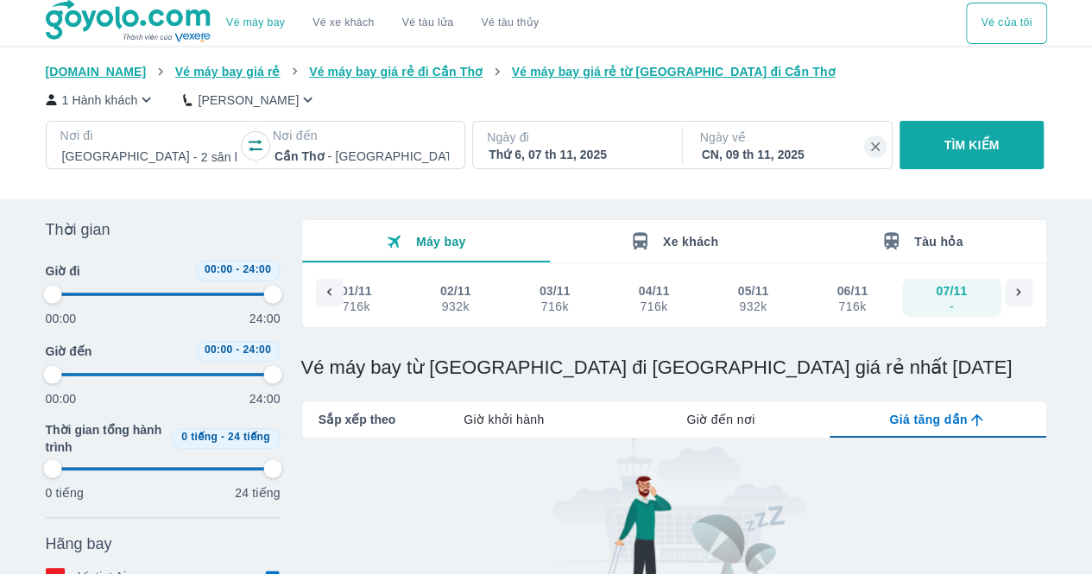
type input "97.9166666666667"
